Goal: Find specific page/section: Find specific page/section

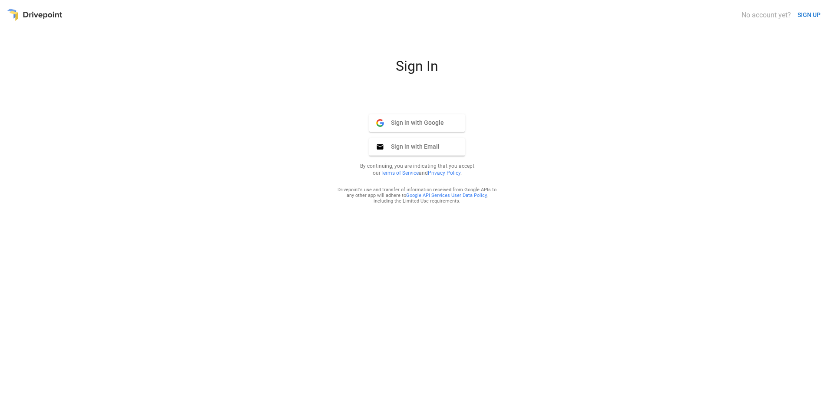
click at [425, 123] on span "Sign in with Google" at bounding box center [414, 123] width 60 height 8
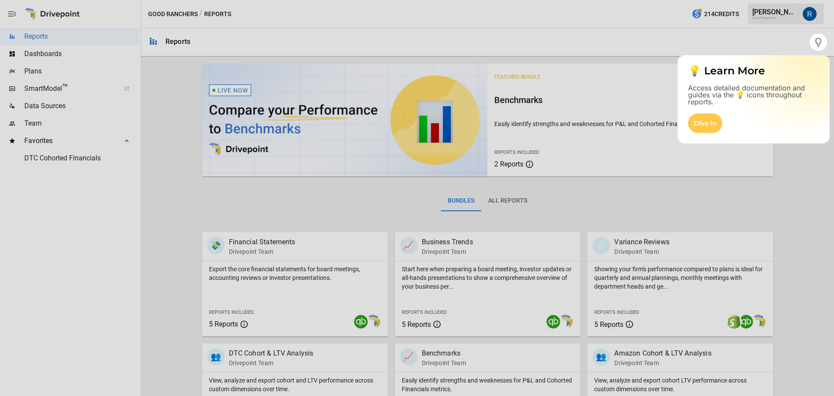
click at [707, 127] on div "Dive In" at bounding box center [705, 123] width 34 height 20
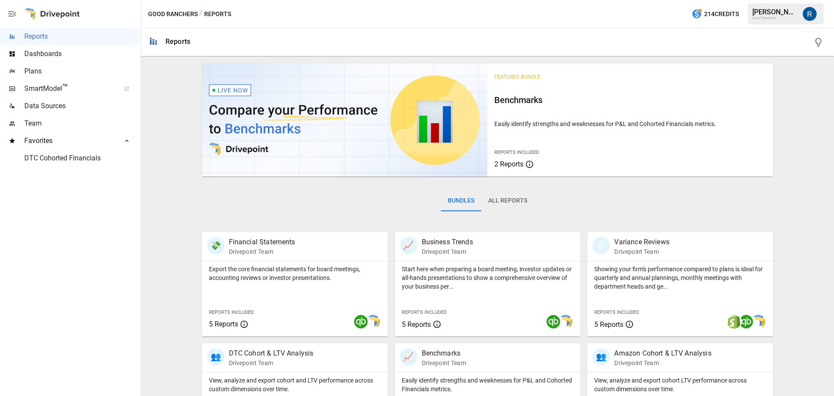
click at [511, 201] on button "All Reports" at bounding box center [507, 200] width 53 height 21
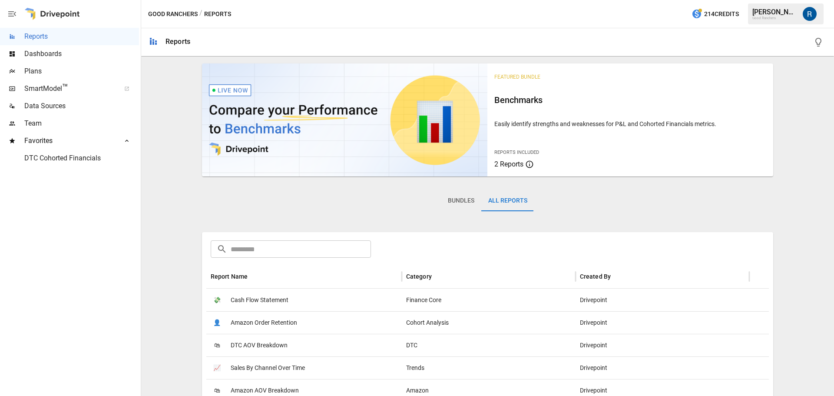
click at [49, 86] on span "SmartModel ™" at bounding box center [69, 88] width 90 height 10
